Goal: Information Seeking & Learning: Learn about a topic

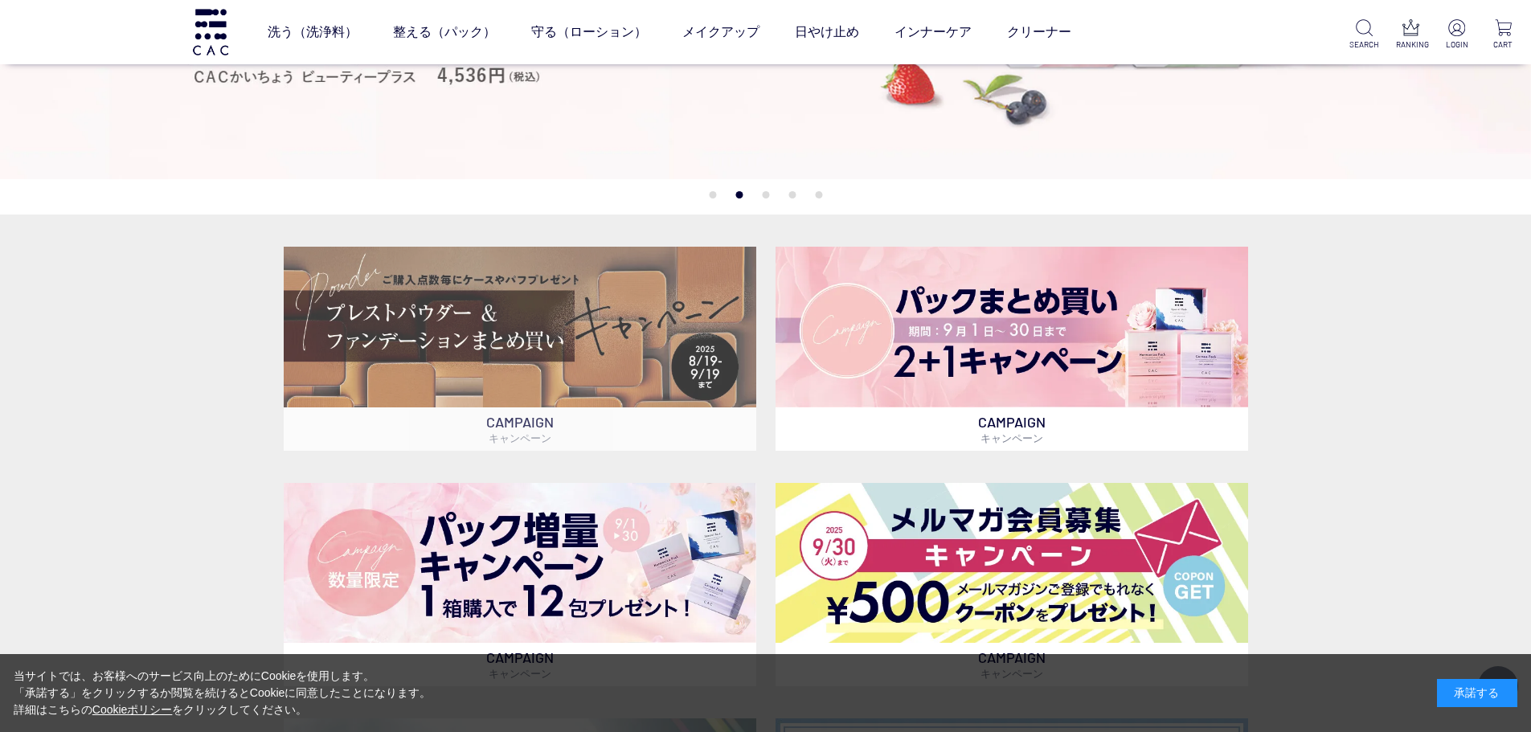
scroll to position [402, 0]
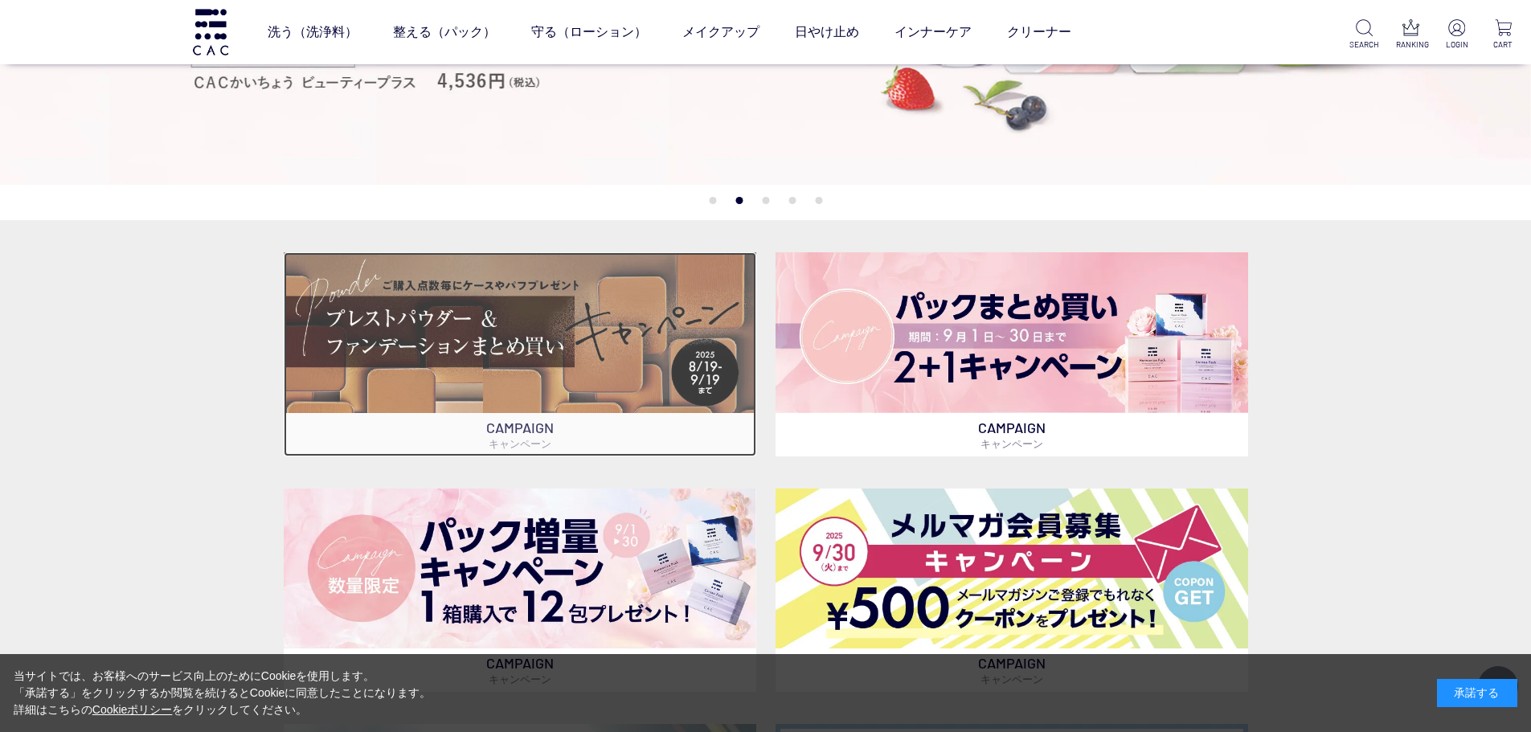
click at [395, 347] on img at bounding box center [520, 332] width 473 height 160
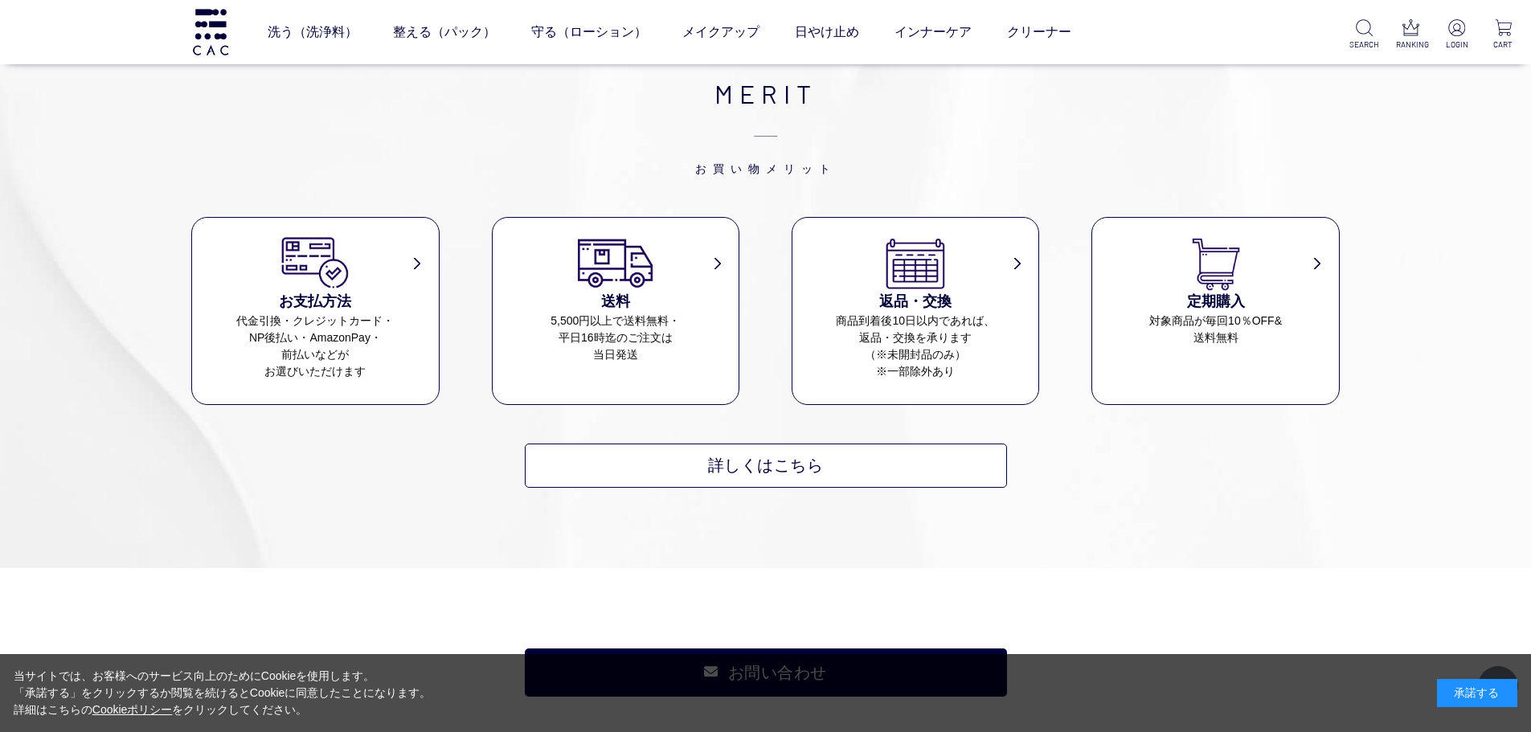
scroll to position [7637, 0]
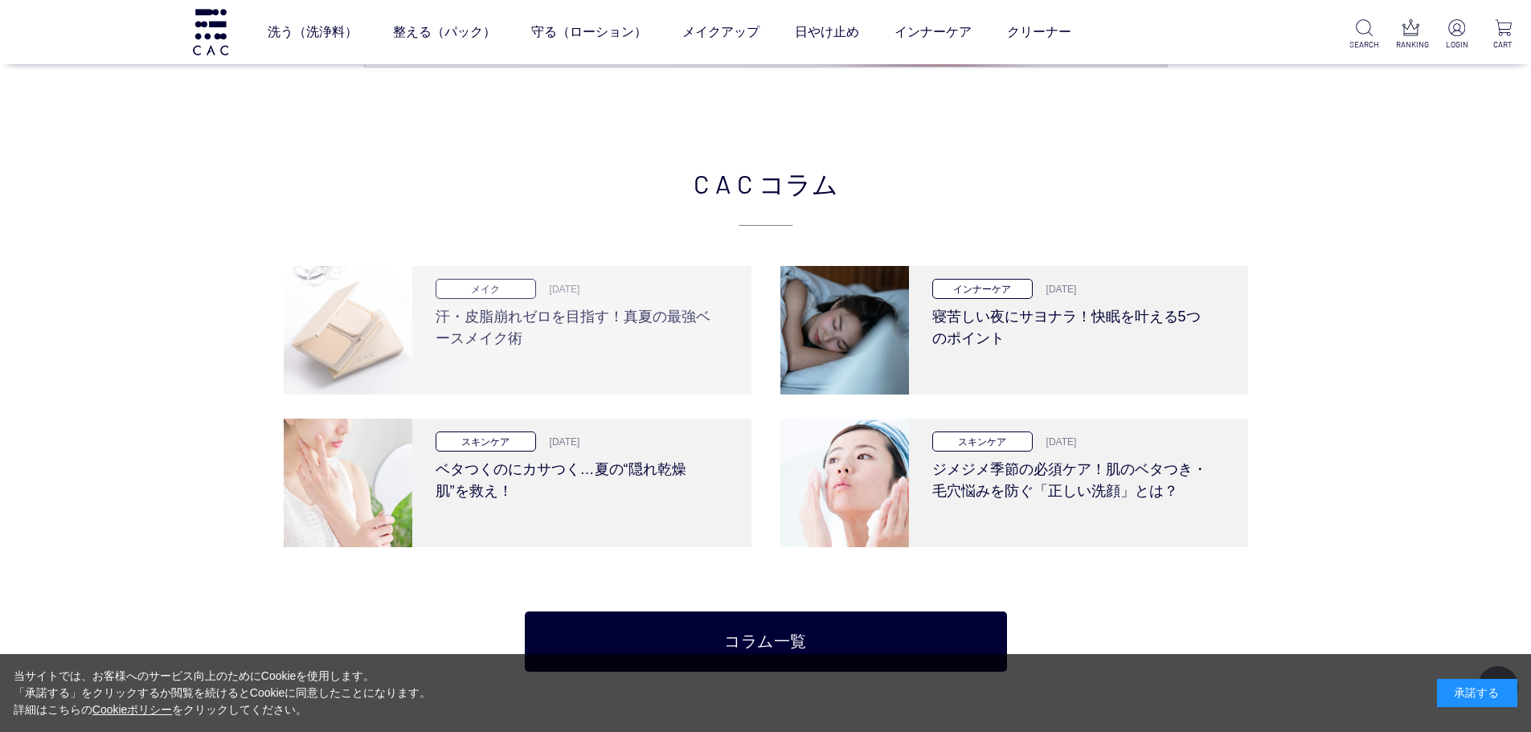
scroll to position [3537, 0]
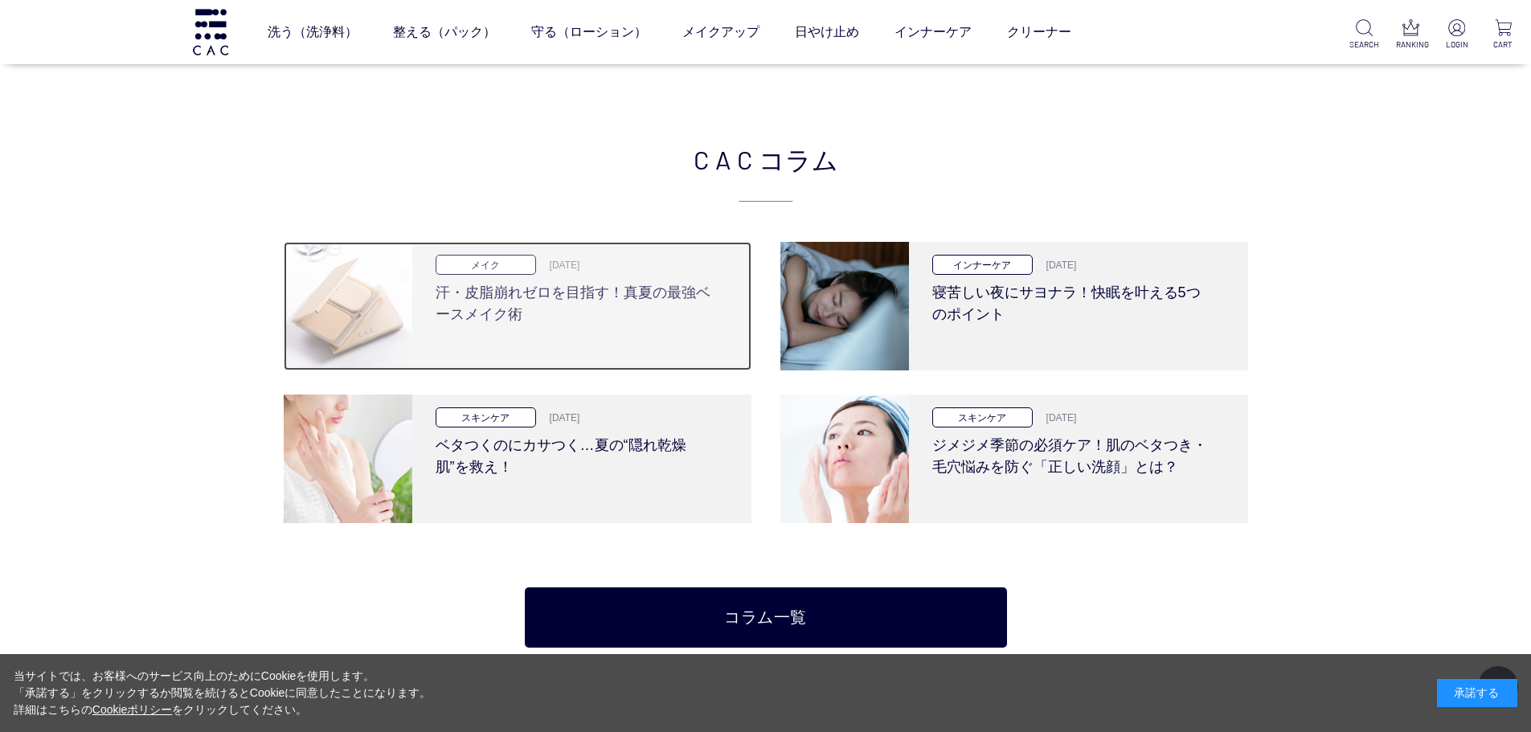
click at [475, 297] on h3 "汗・皮脂崩れゼロを目指す！真夏の最強ベースメイク術" at bounding box center [576, 300] width 281 height 51
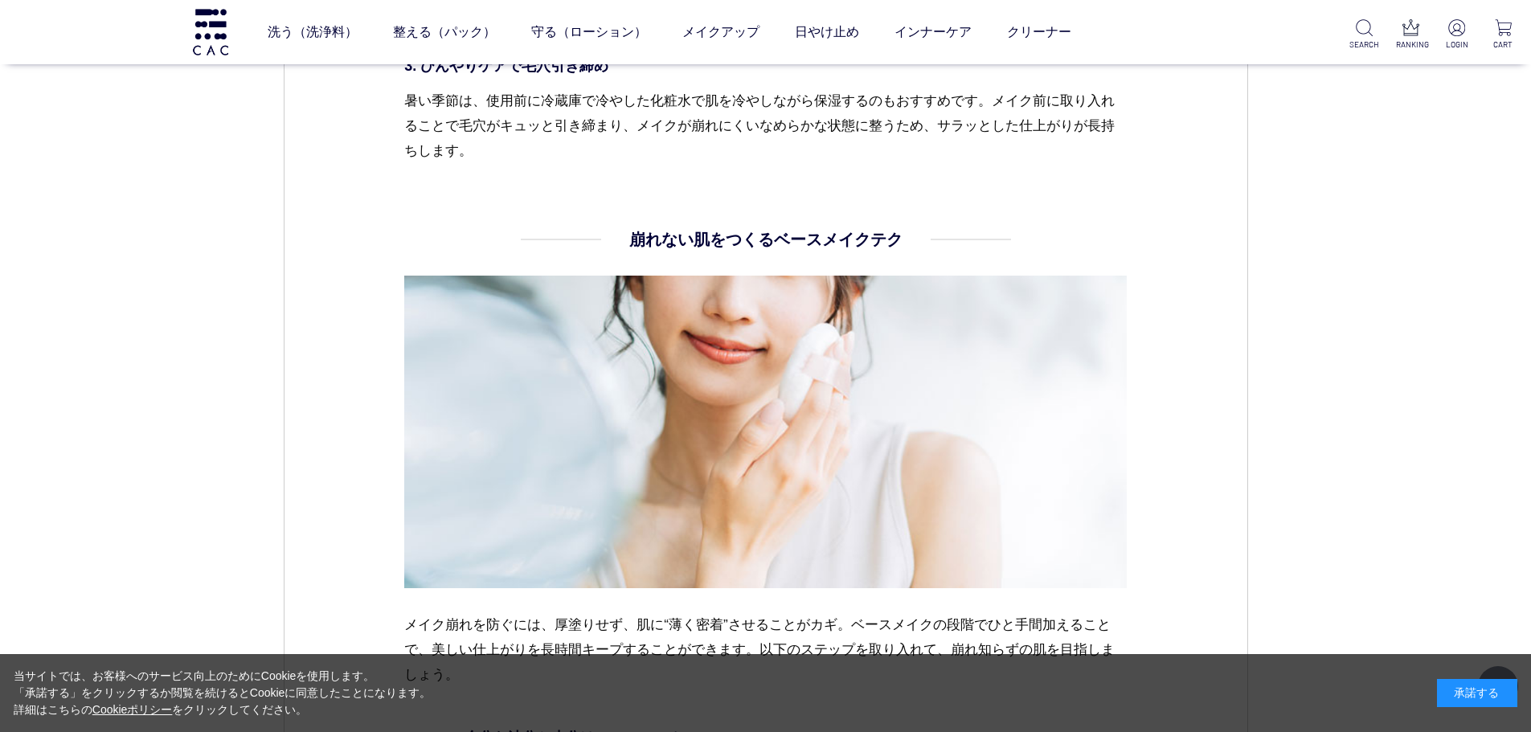
scroll to position [3054, 0]
